Goal: Information Seeking & Learning: Check status

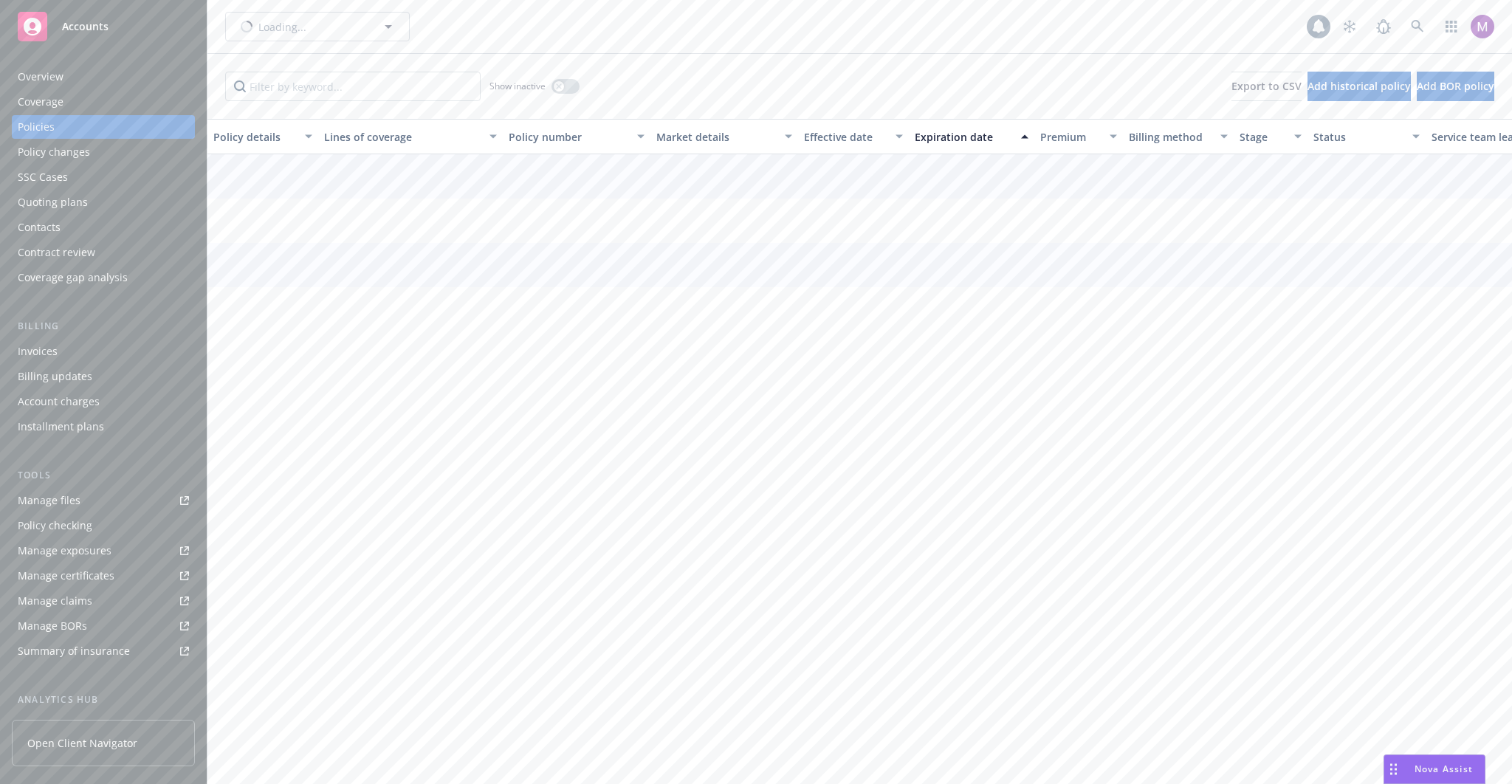
type input "GRAIL, Inc."
click at [291, 28] on span "GRAIL, Inc." at bounding box center [301, 27] width 128 height 16
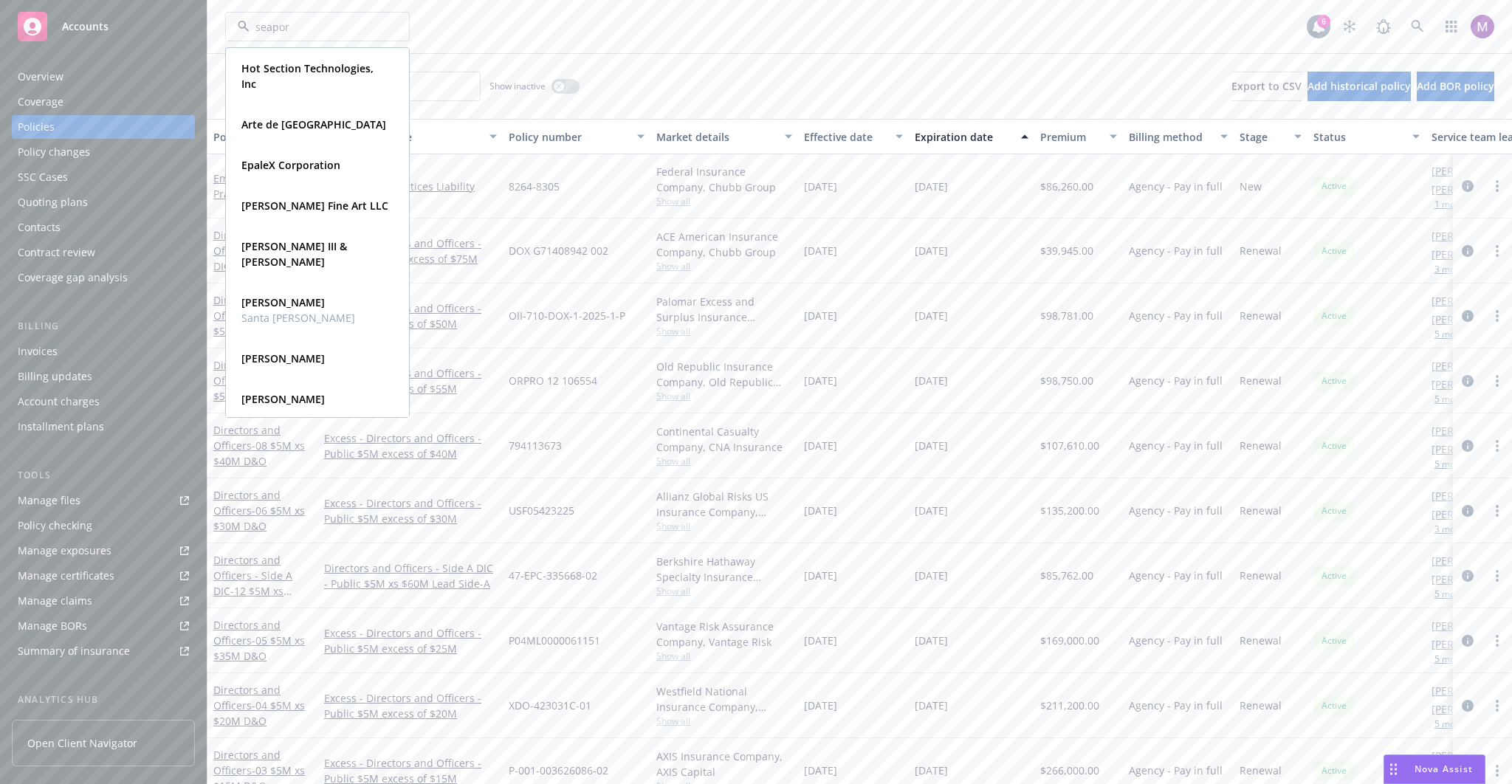
type input "seaport"
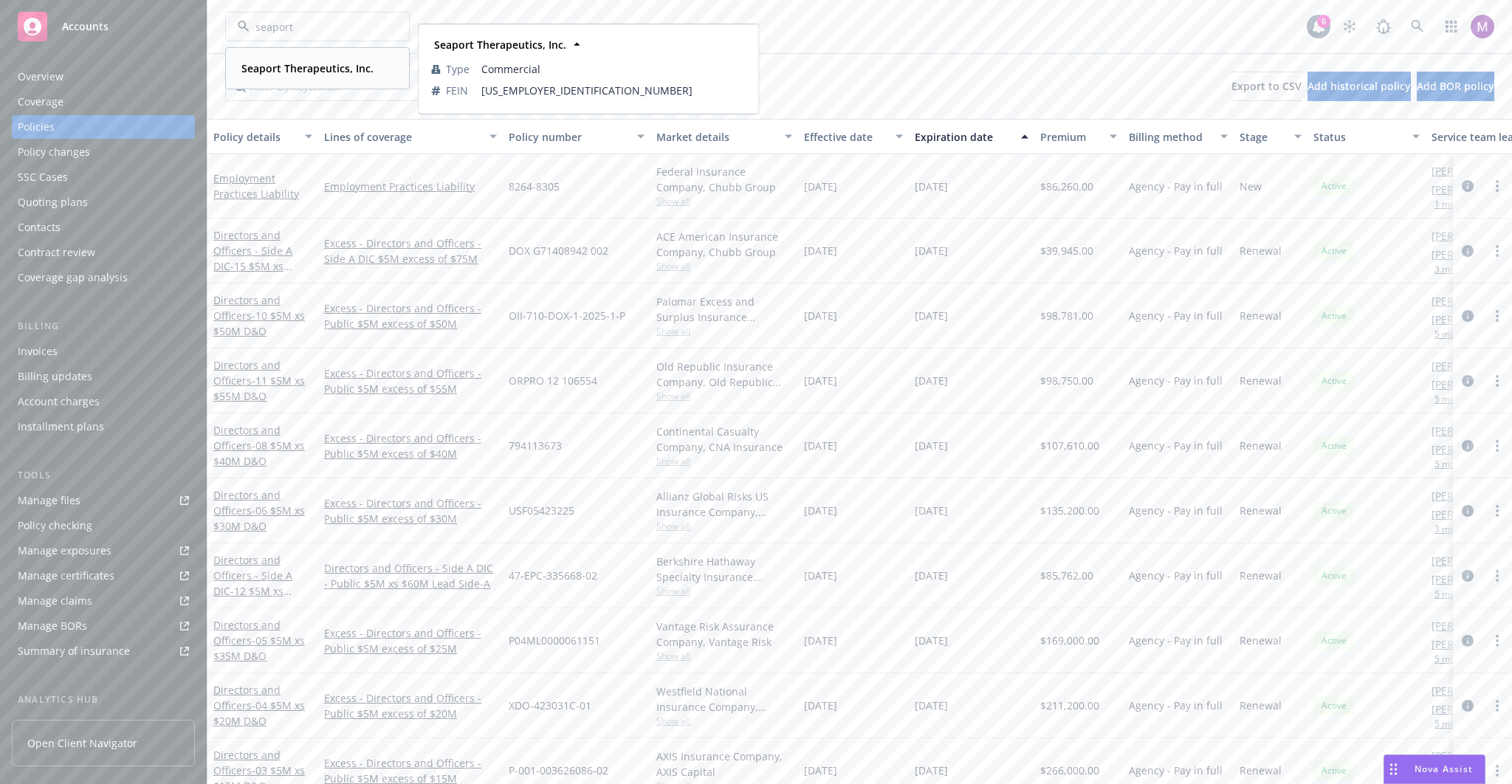
click at [301, 62] on strong "Seaport Therapeutics, Inc." at bounding box center [307, 68] width 132 height 14
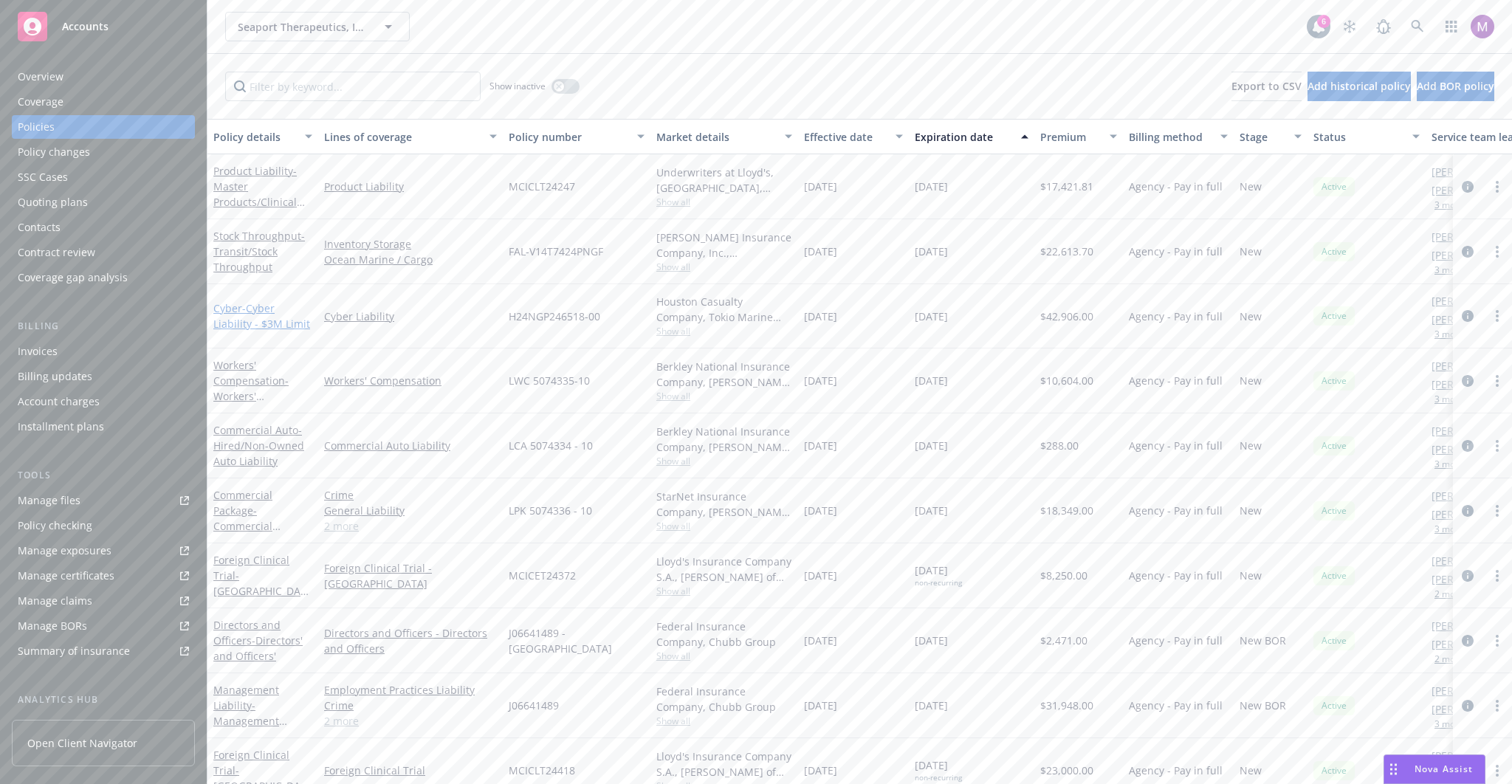
click at [245, 305] on span "- Cyber Liability - $3M Limit" at bounding box center [262, 316] width 97 height 30
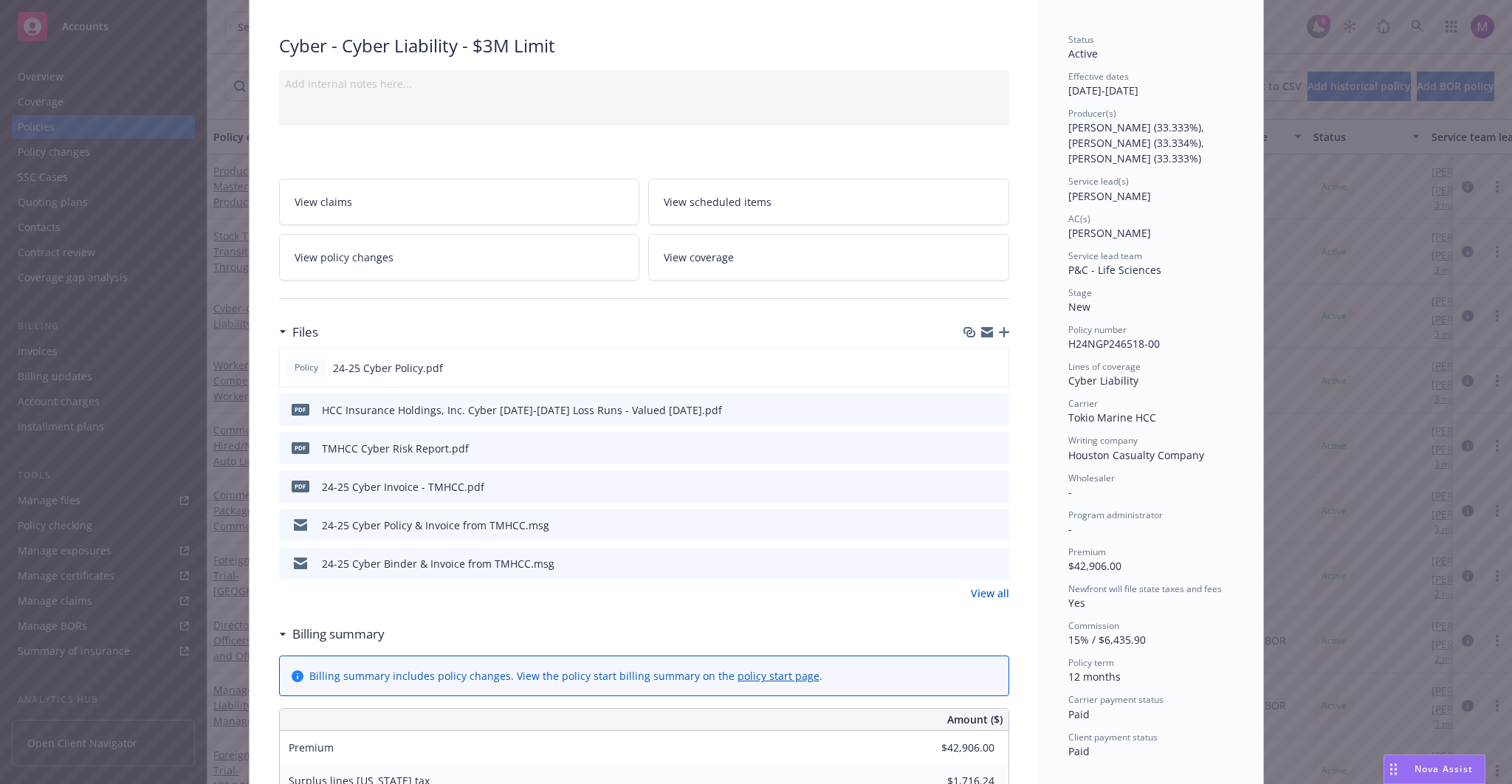
scroll to position [124, 0]
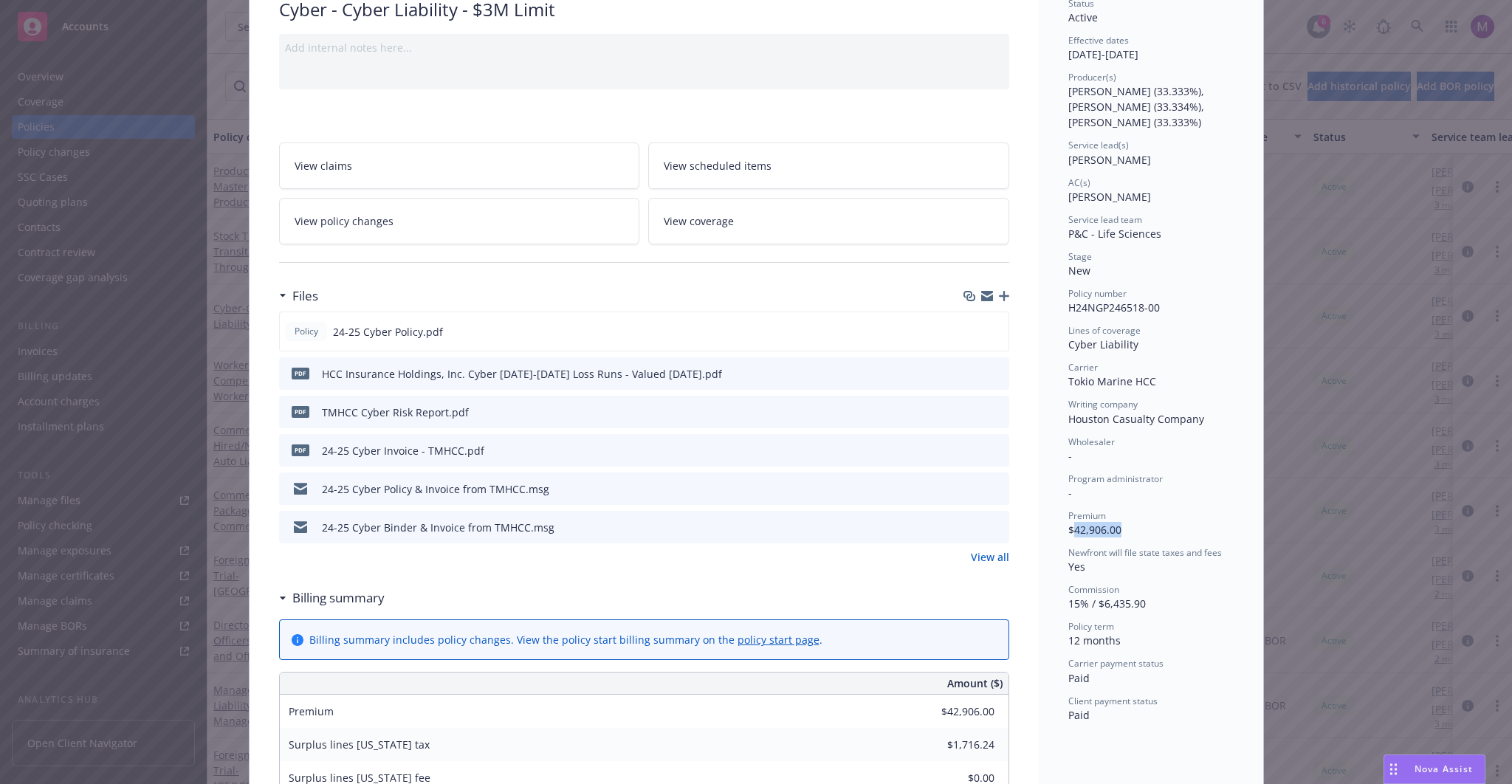
drag, startPoint x: 1068, startPoint y: 531, endPoint x: 1124, endPoint y: 530, distance: 56.0
click at [1124, 530] on div "Premium $42,906.00" at bounding box center [1150, 523] width 165 height 28
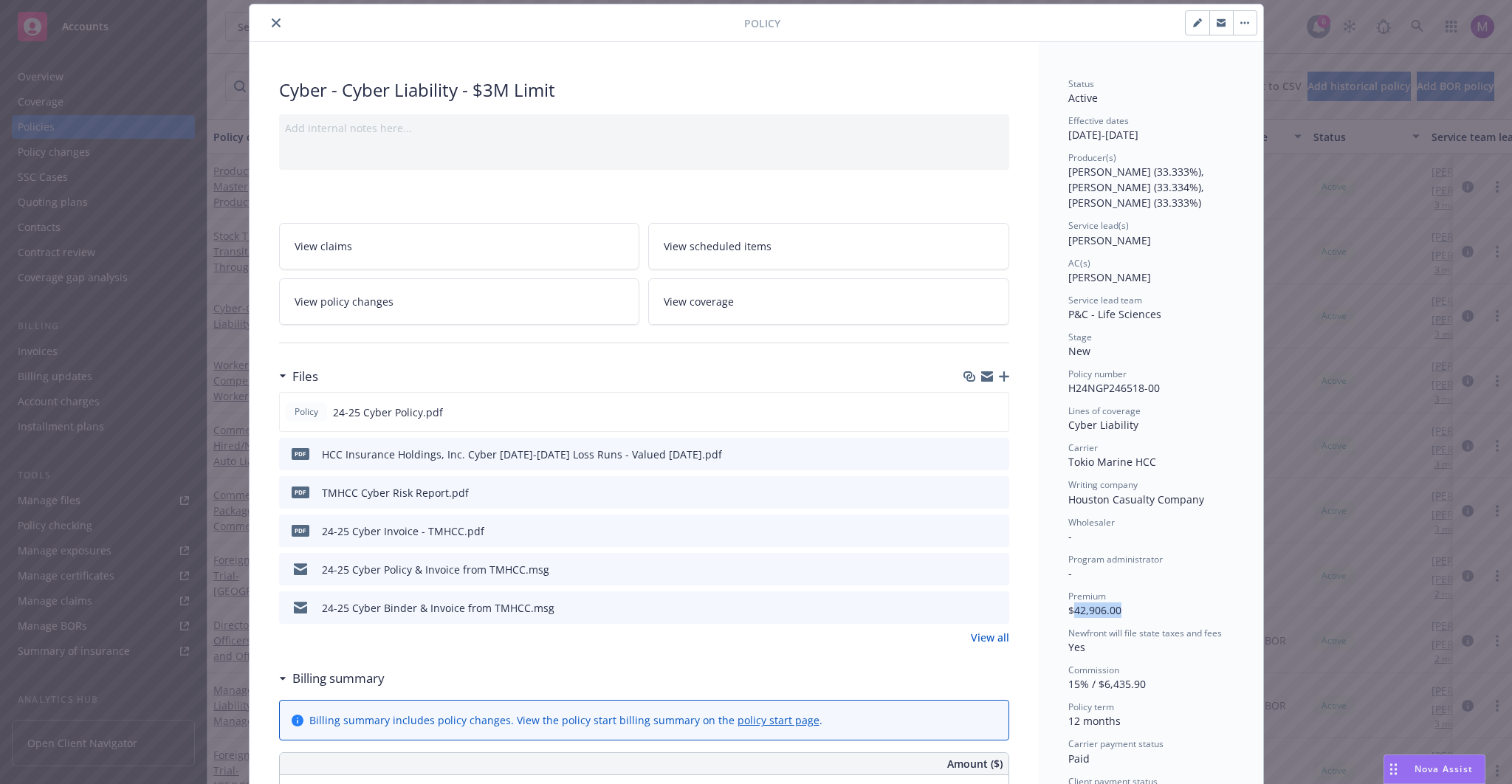
scroll to position [46, 0]
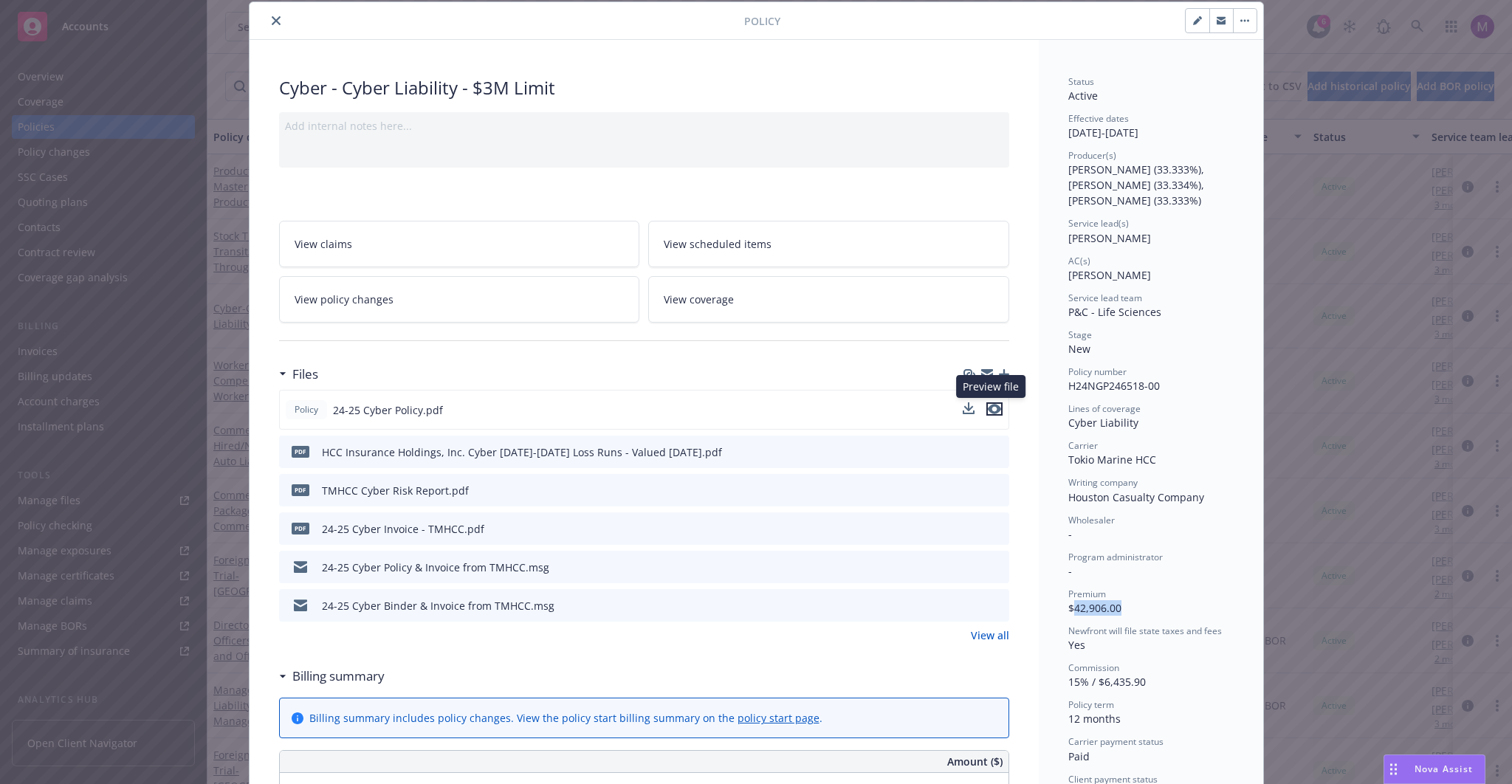
click at [991, 409] on icon "preview file" at bounding box center [994, 408] width 13 height 10
